Goal: Communication & Community: Answer question/provide support

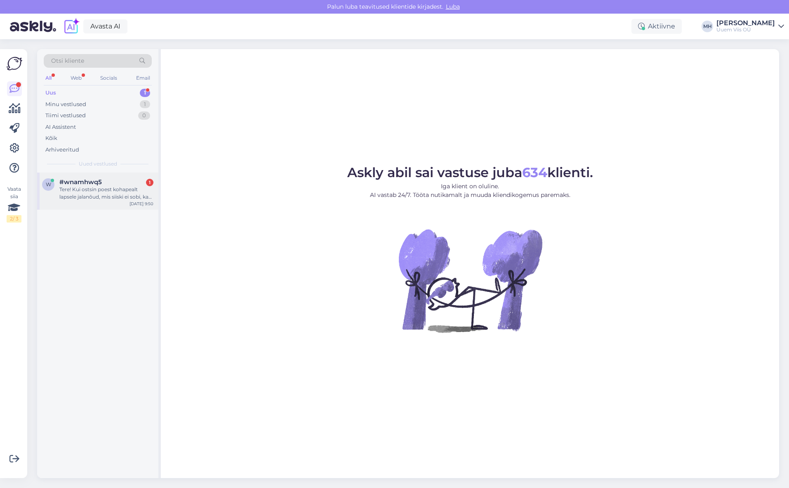
click at [96, 196] on div "Tere! Kui ostsin poest kohapealt lapsele jalanõud, mis siiski ei sobi, kas saan…" at bounding box center [106, 193] width 94 height 15
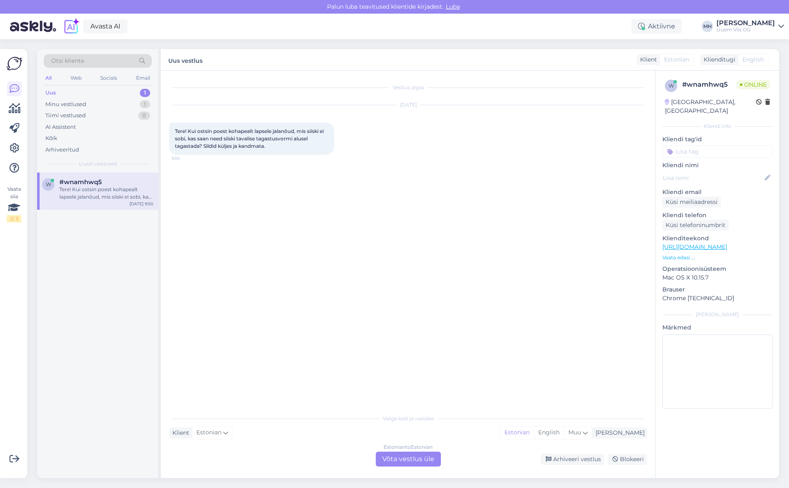
click at [403, 463] on div "Estonian to Estonian Võta vestlus üle" at bounding box center [408, 458] width 65 height 15
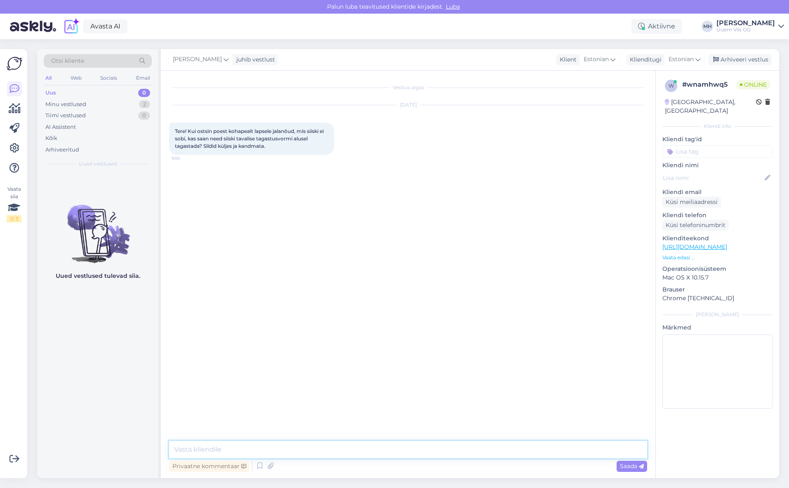
click at [365, 446] on textarea at bounding box center [408, 449] width 478 height 17
type textarea "Tere"
click at [326, 454] on textarea at bounding box center [408, 449] width 478 height 17
type textarea "Saan aru, et soovite paki tagasi saata pakiautomaadiga?"
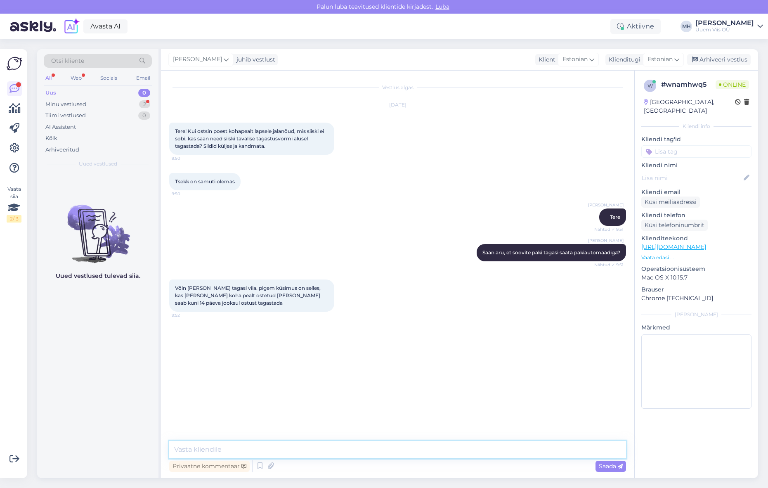
click at [335, 448] on textarea at bounding box center [397, 449] width 457 height 17
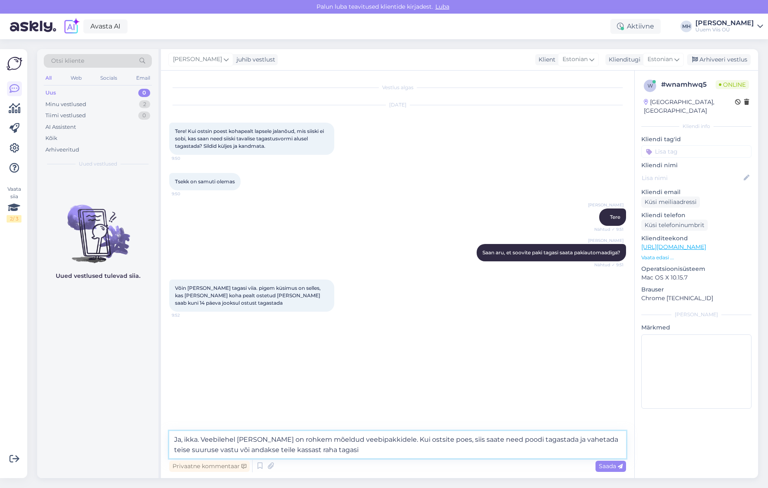
type textarea "Ja, ikka. Veebilehel [PERSON_NAME] on rohkem mõeldud veebipakkidele. Kui ostsit…"
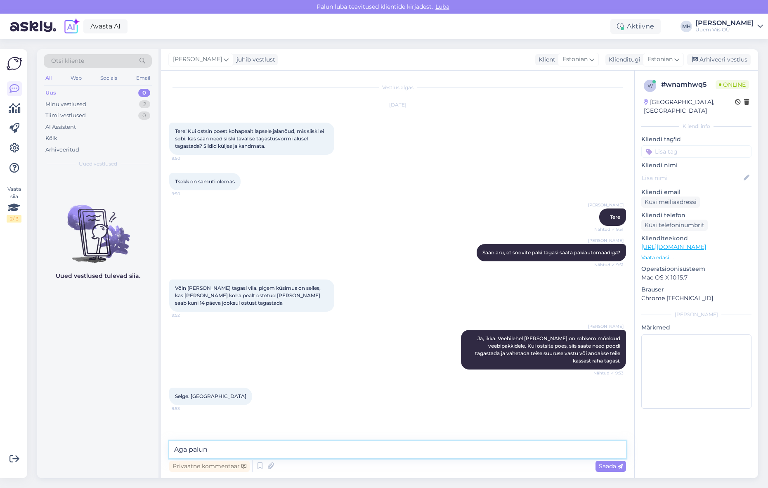
type textarea "Aga palun!"
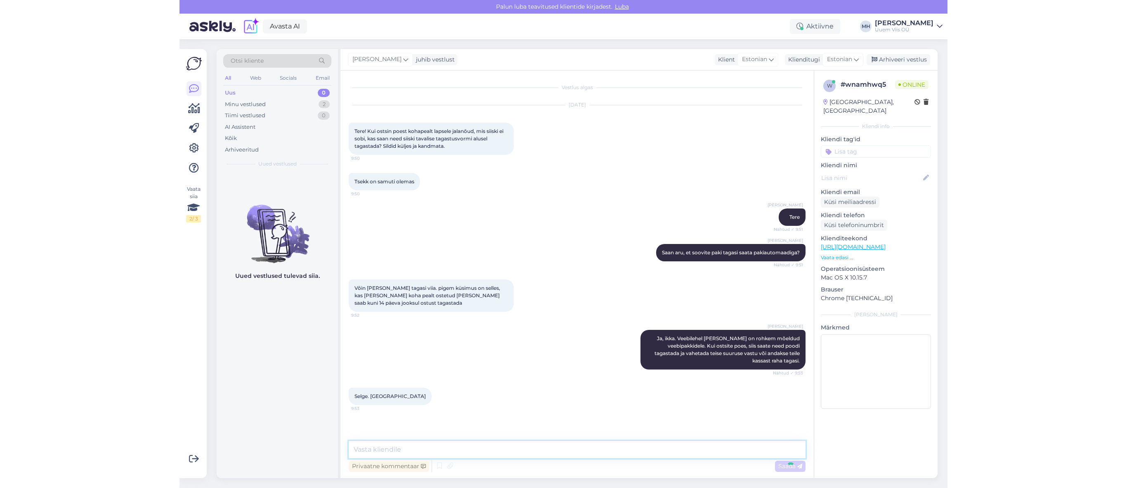
scroll to position [16, 0]
